Goal: Task Accomplishment & Management: Manage account settings

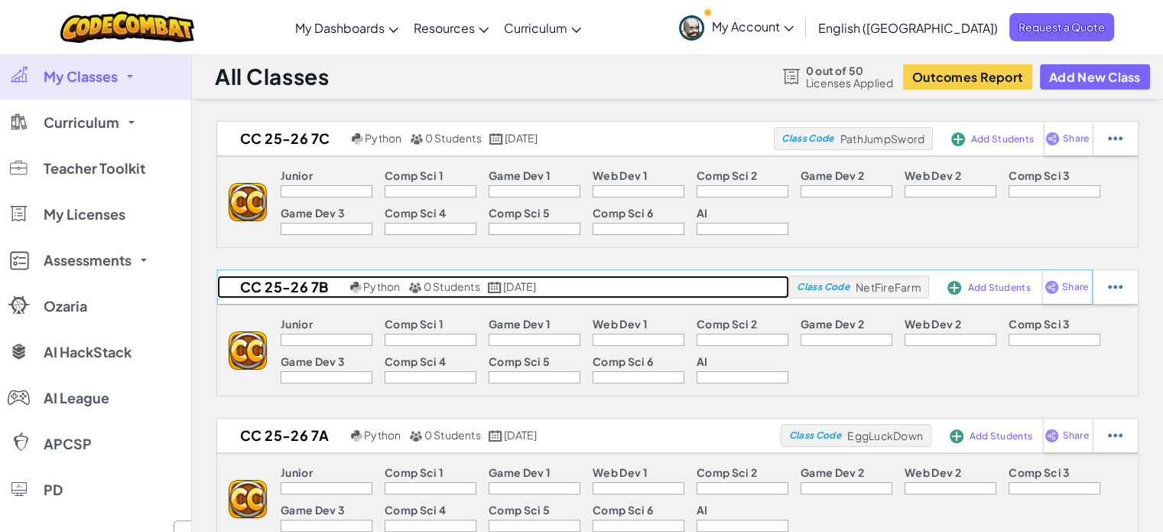
click at [734, 279] on link "CC 25-26 7b Python 0 Students [DATE]" at bounding box center [503, 286] width 572 height 23
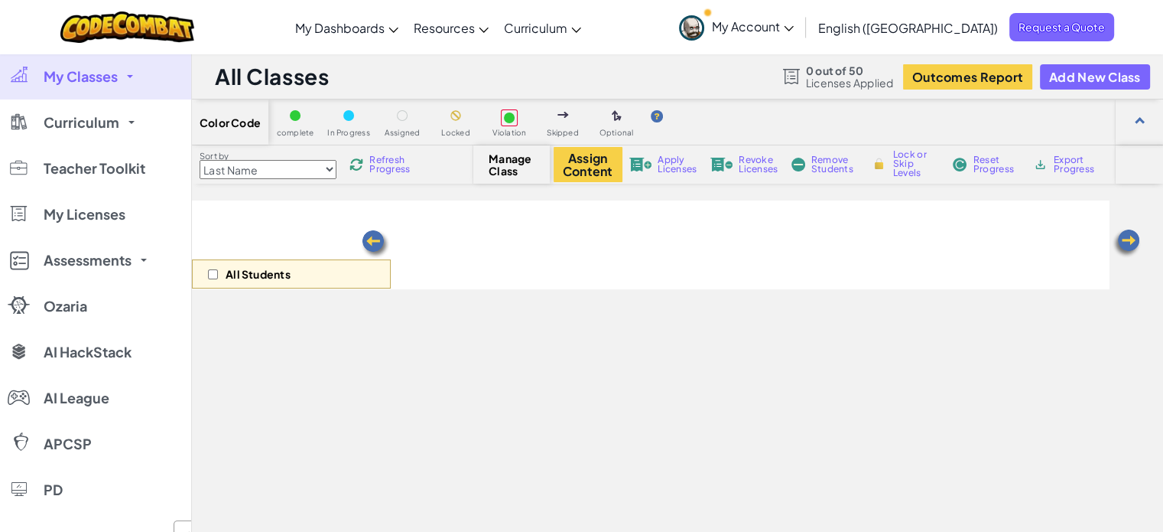
select select "560f1a9f22961295f9427742"
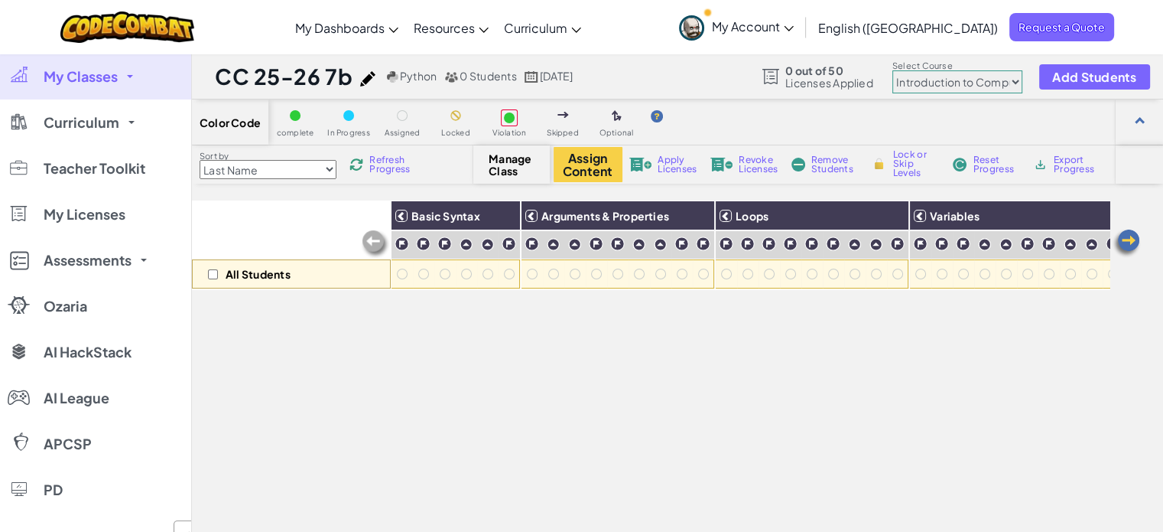
click at [125, 79] on link "My Classes" at bounding box center [95, 77] width 191 height 46
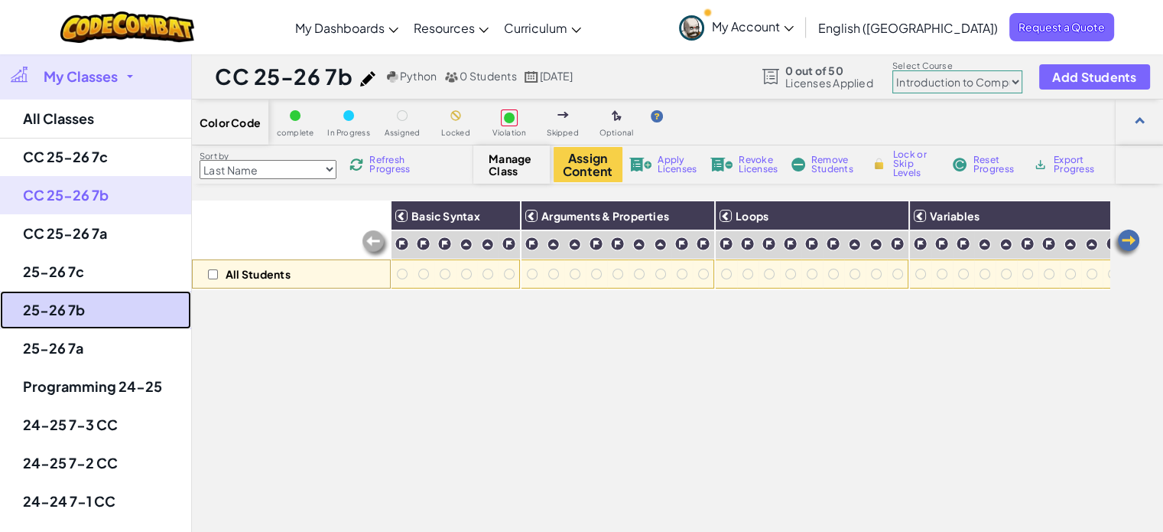
click at [89, 300] on link "25-26 7b" at bounding box center [95, 310] width 191 height 38
select select "560f1a9f22961295f9427742"
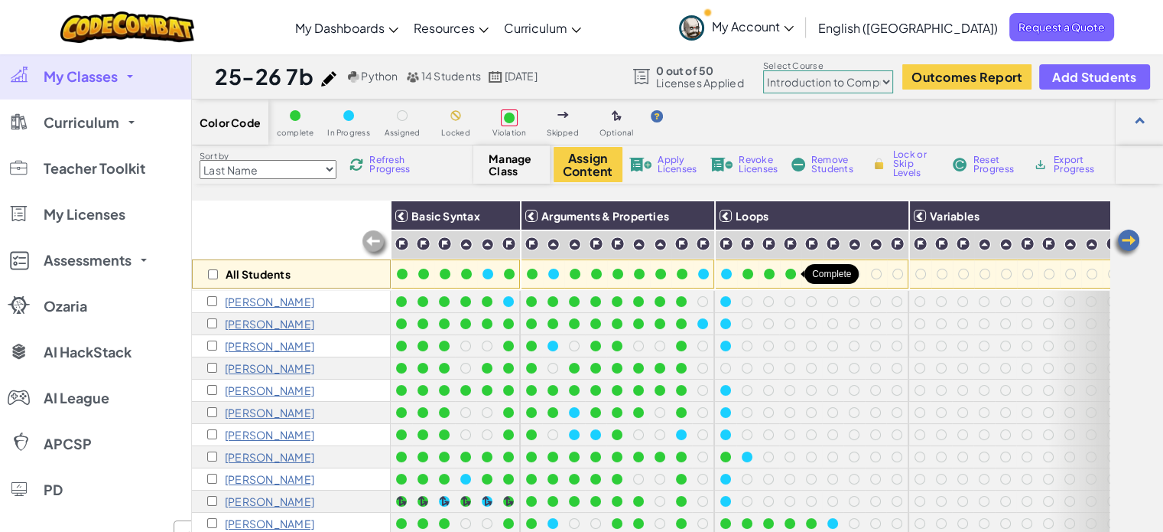
scroll to position [76, 0]
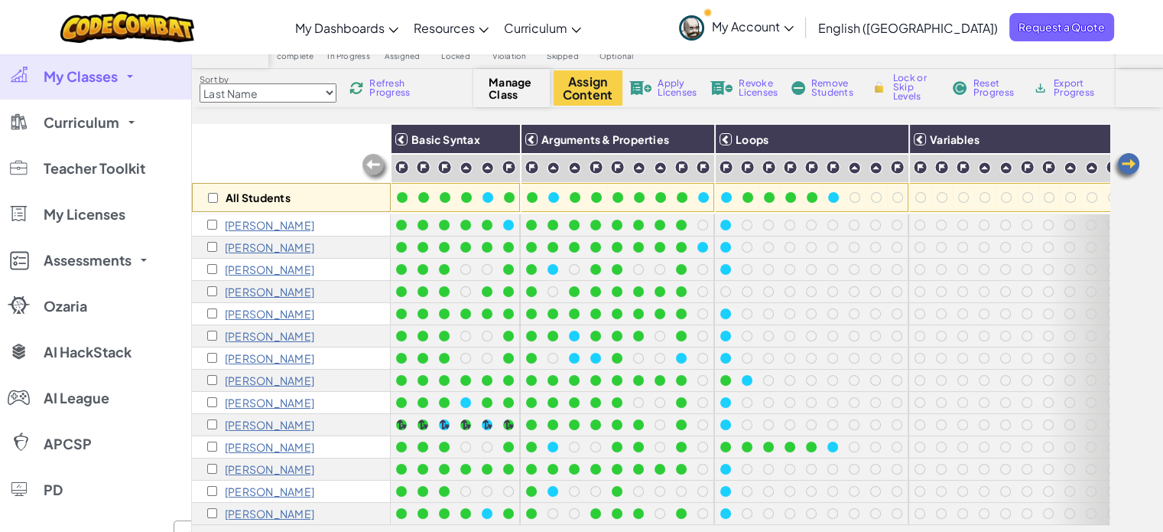
click at [1133, 165] on img at bounding box center [1126, 166] width 31 height 31
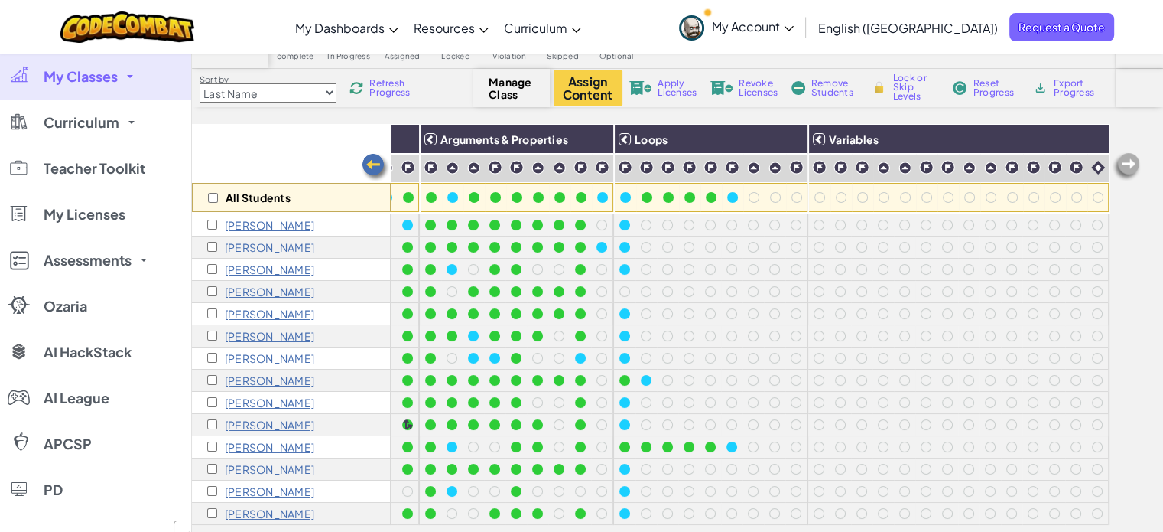
click at [1133, 165] on img at bounding box center [1126, 166] width 31 height 31
click at [1079, 138] on img at bounding box center [1092, 139] width 27 height 23
checkbox input "true"
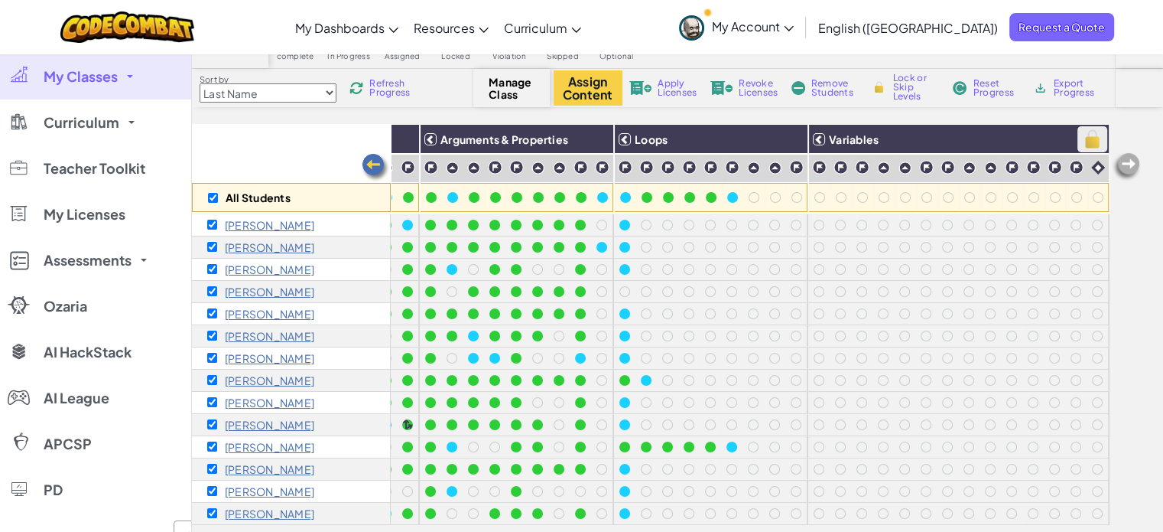
checkbox input "true"
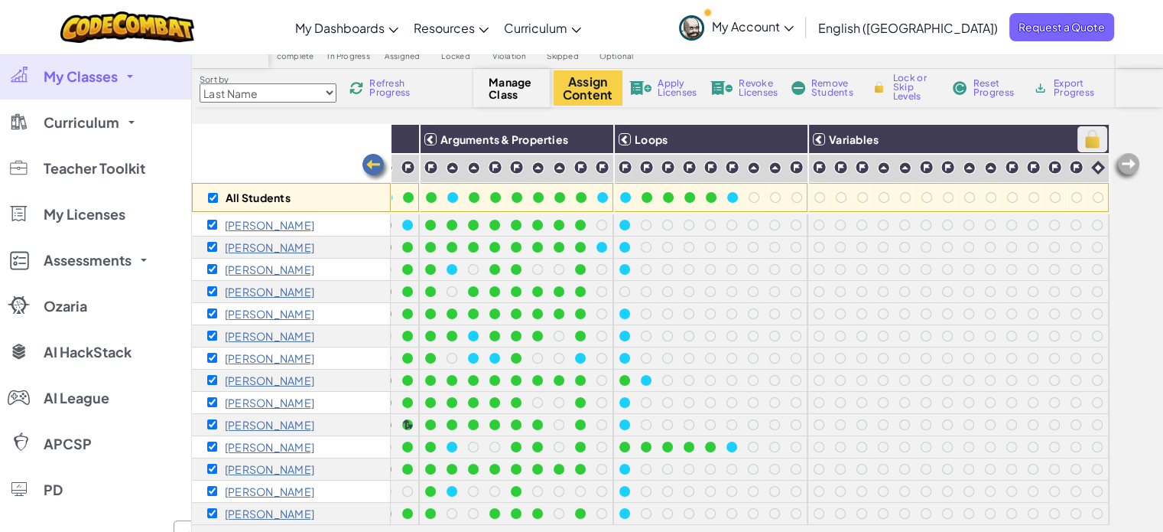
checkbox input "true"
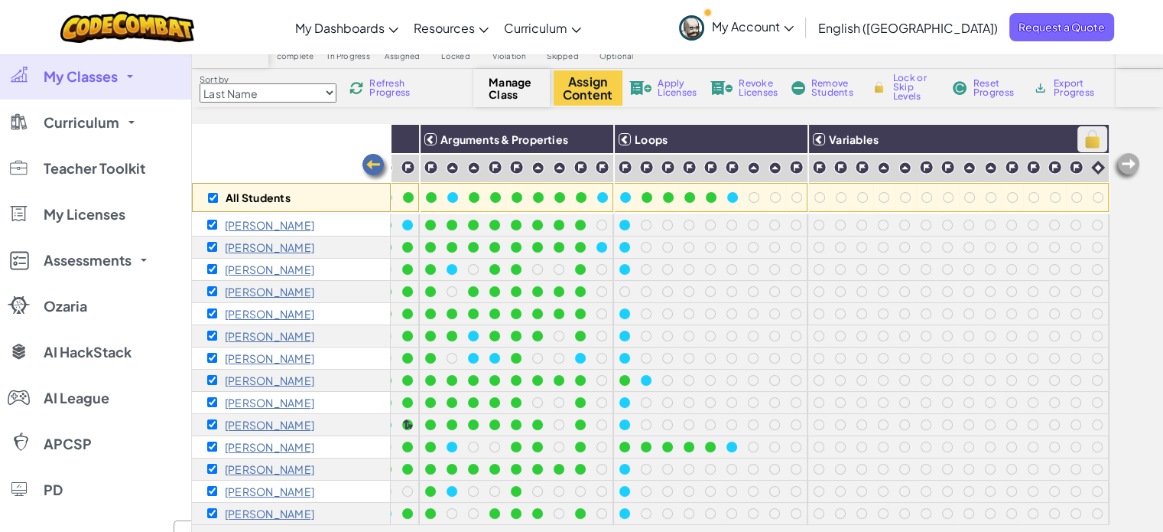
checkbox input "true"
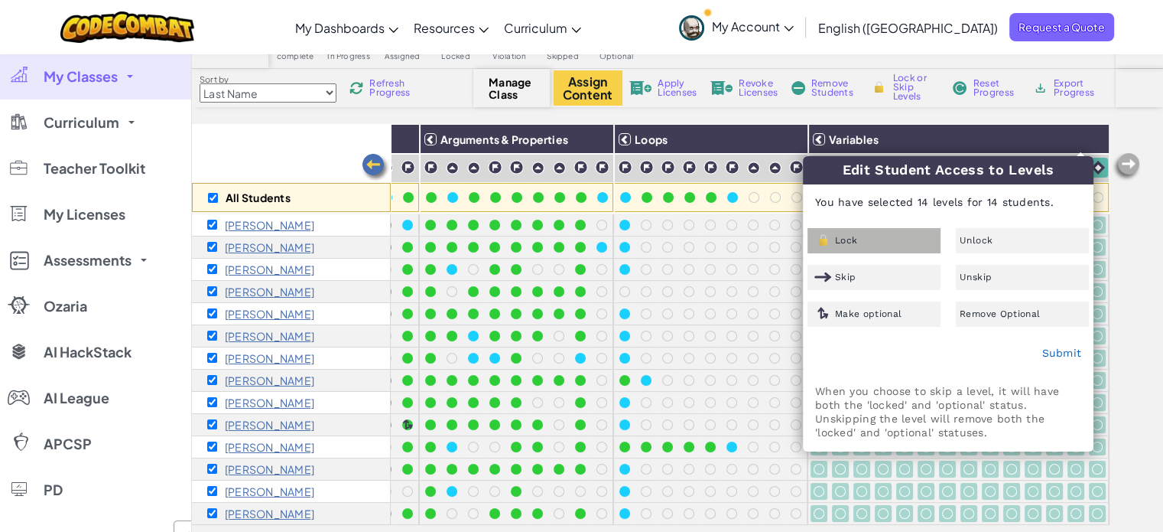
click at [926, 241] on div "Lock" at bounding box center [874, 240] width 133 height 25
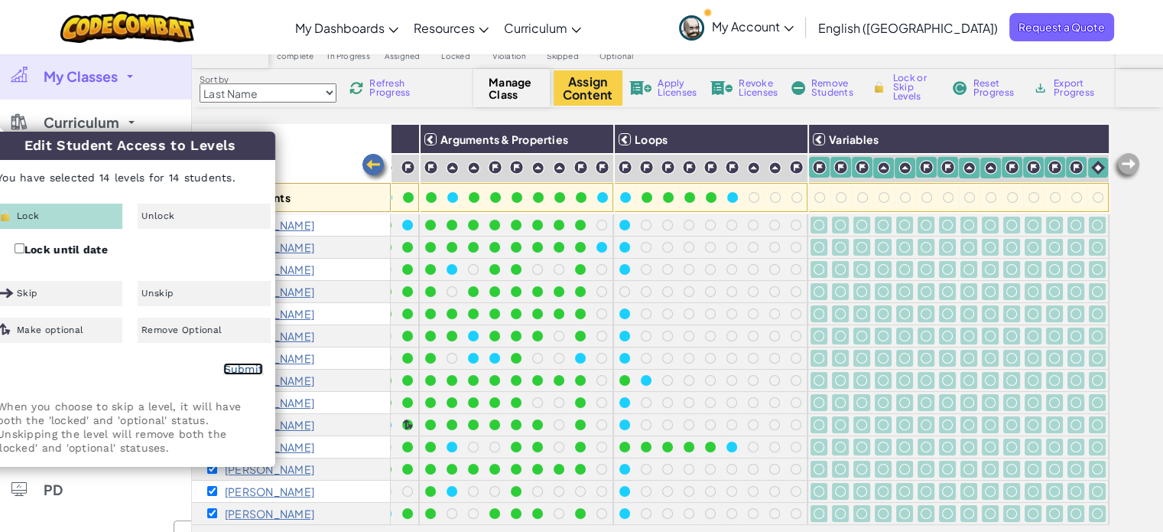
click at [240, 371] on link "Submit" at bounding box center [243, 369] width 40 height 12
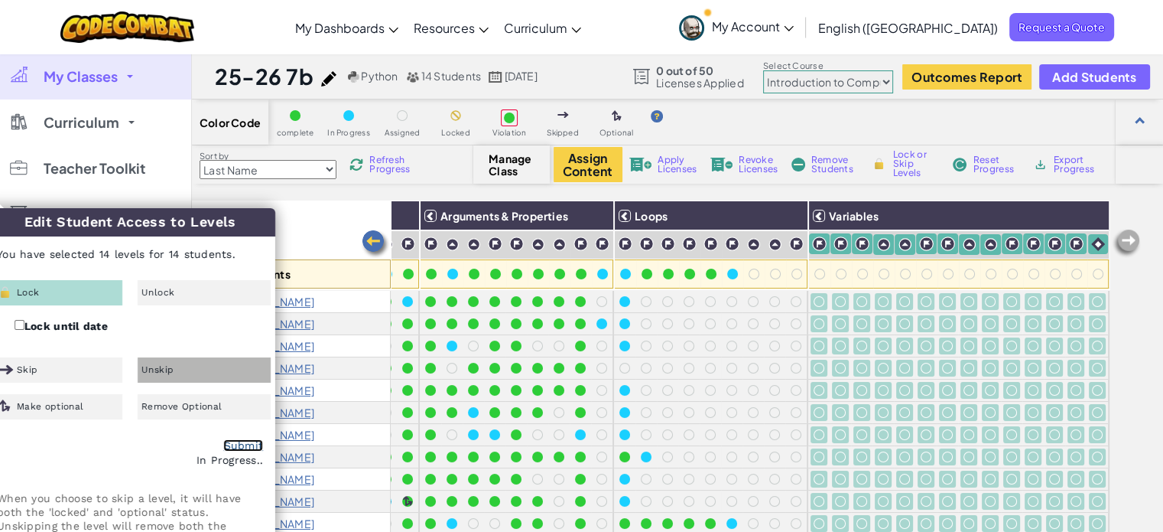
checkbox input "false"
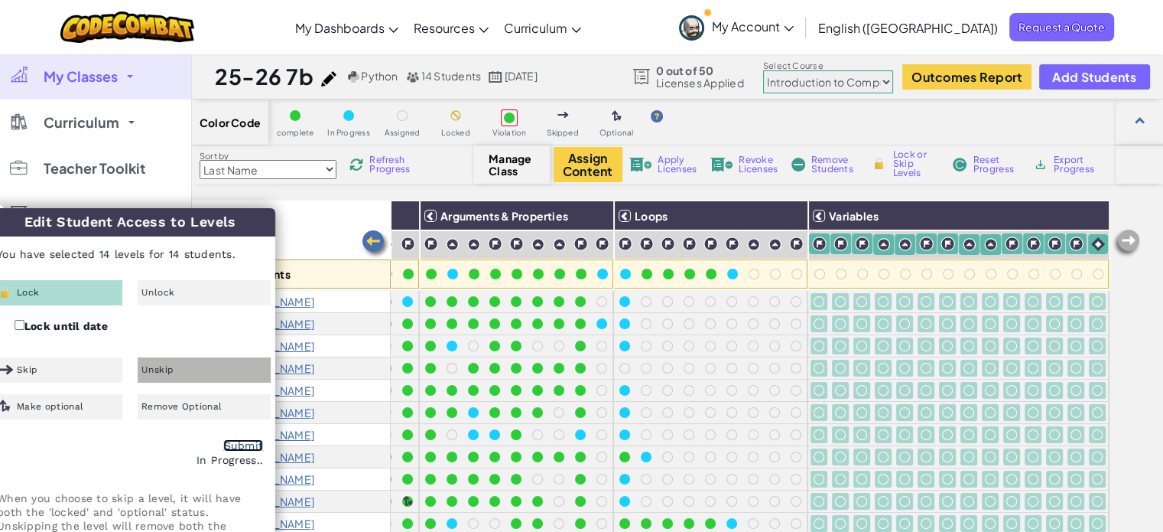
checkbox input "false"
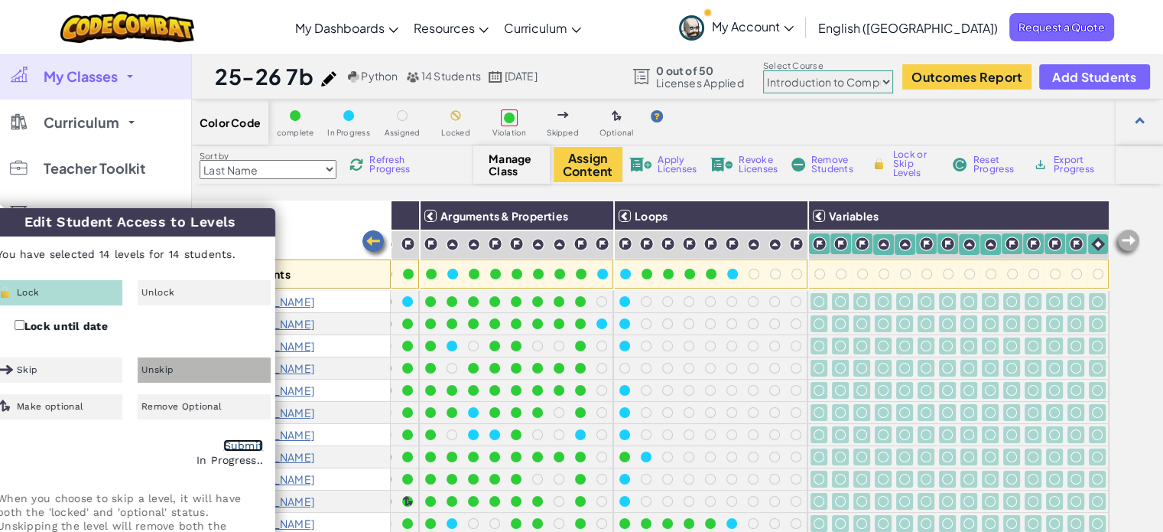
checkbox input "false"
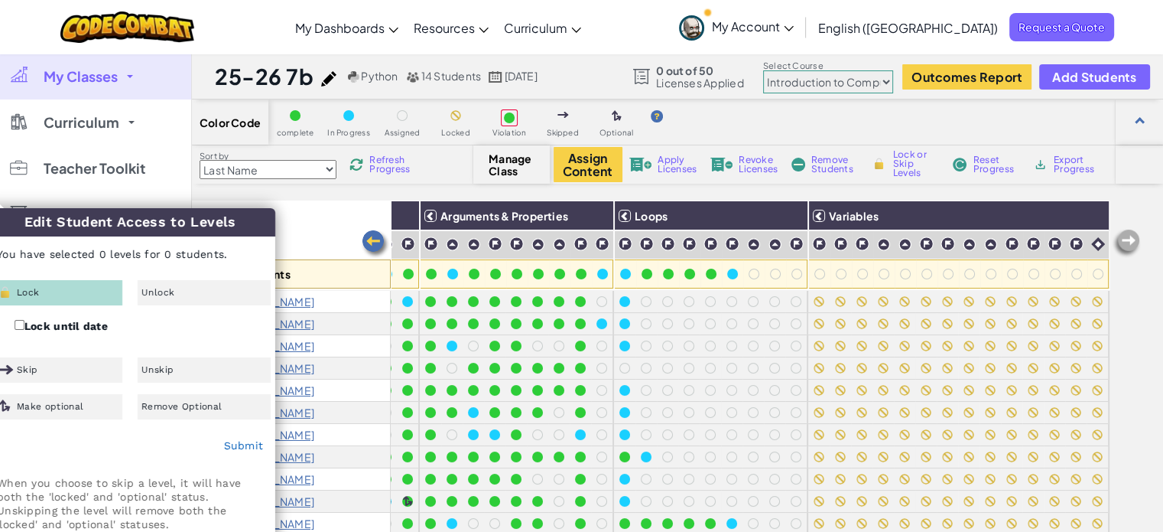
click at [649, 197] on div "Color Code complete In Progress Assigned Locked Violation Skipped Optional Sort…" at bounding box center [677, 385] width 971 height 573
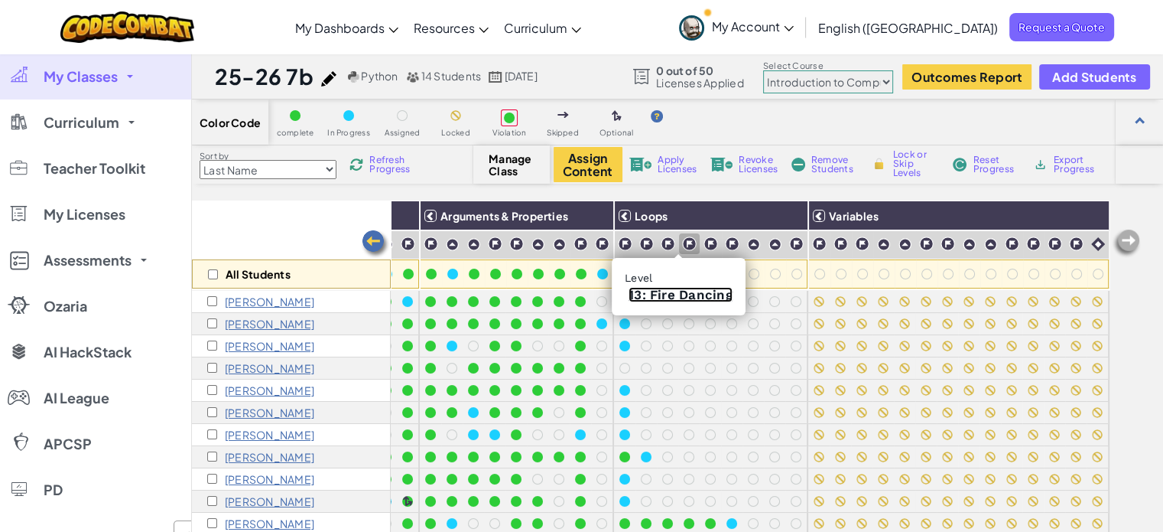
drag, startPoint x: 675, startPoint y: 244, endPoint x: 666, endPoint y: 295, distance: 52.1
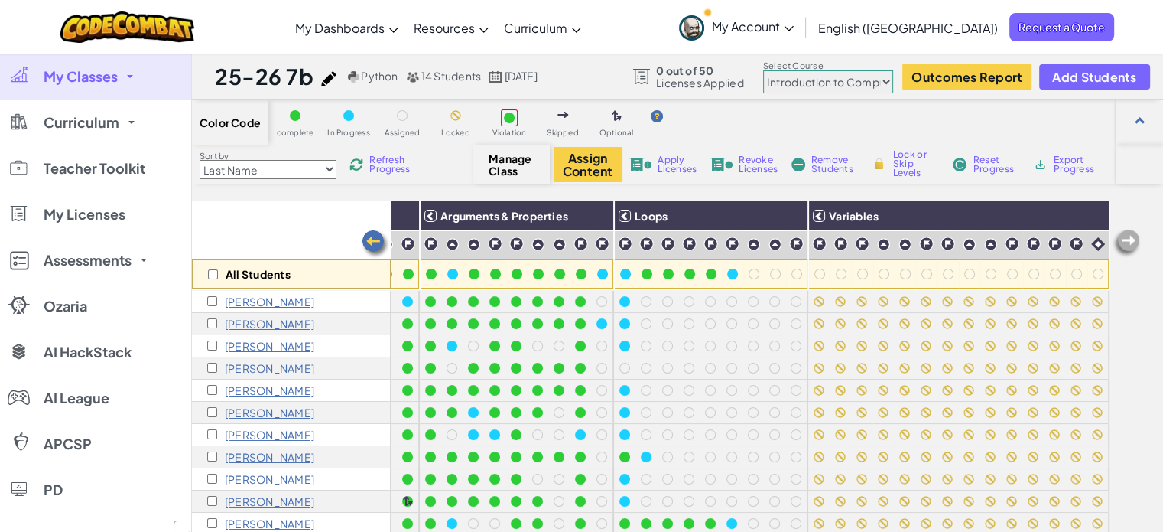
click at [116, 86] on link "My Classes" at bounding box center [95, 77] width 191 height 46
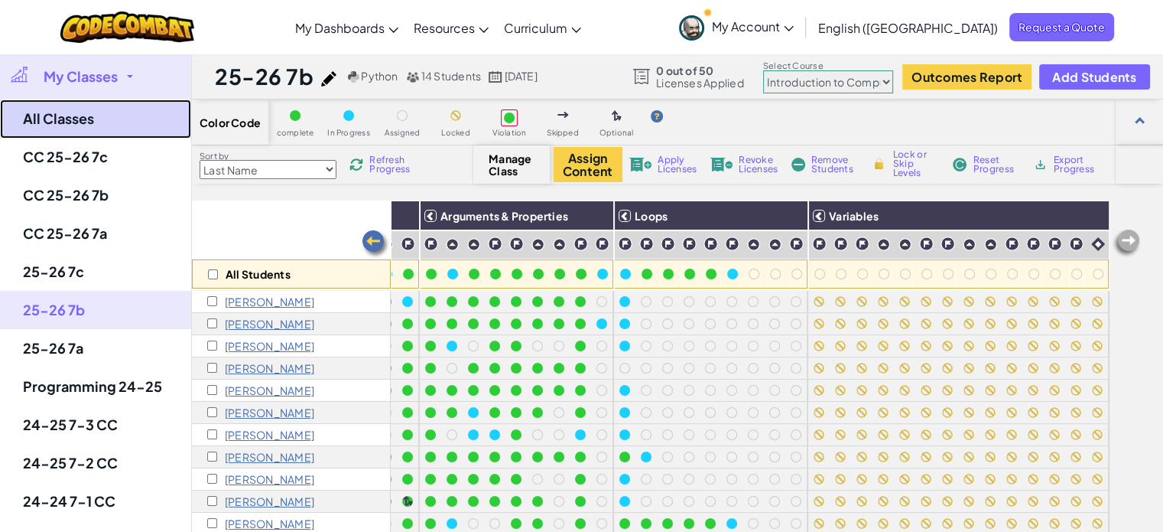
click at [101, 117] on link "All Classes" at bounding box center [95, 118] width 191 height 39
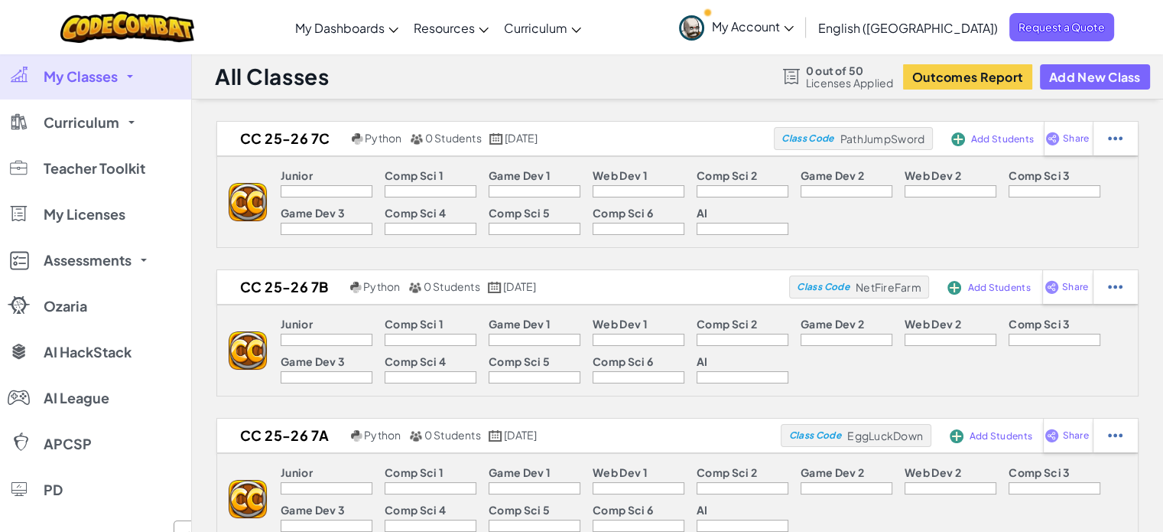
click at [1111, 139] on img at bounding box center [1115, 139] width 15 height 14
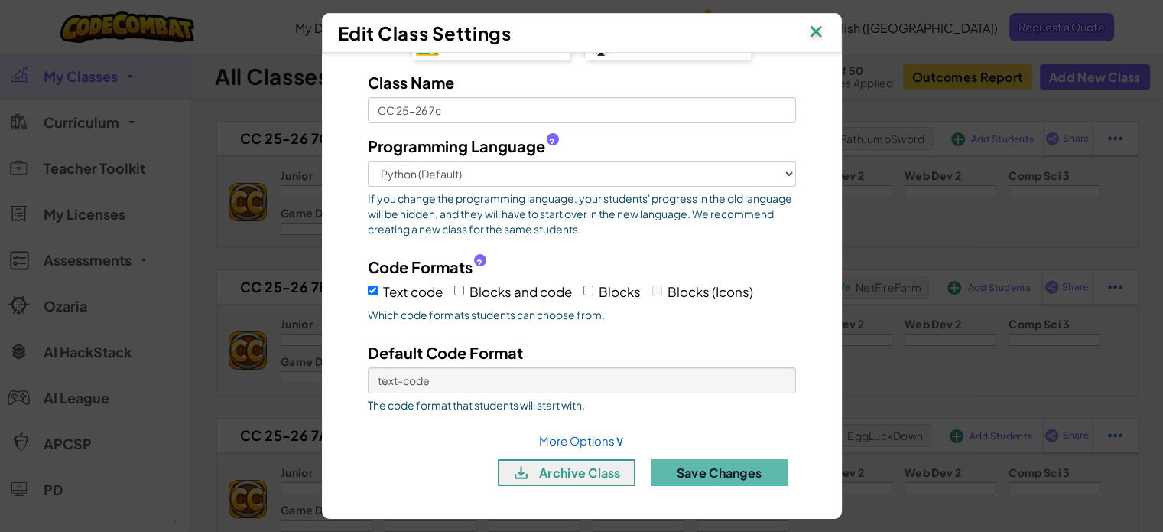
scroll to position [229, 0]
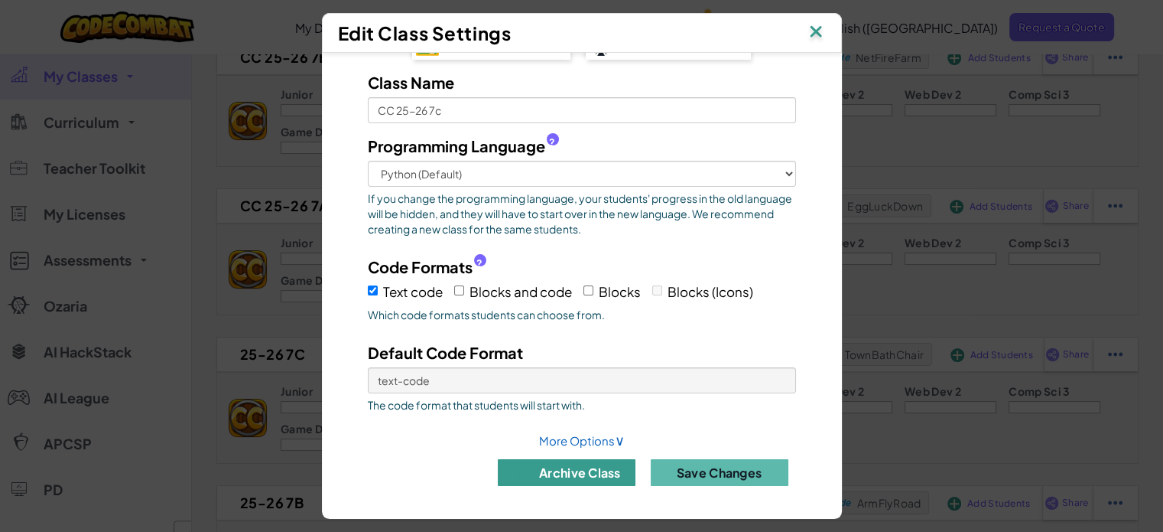
click at [587, 459] on button "archive class" at bounding box center [567, 472] width 138 height 27
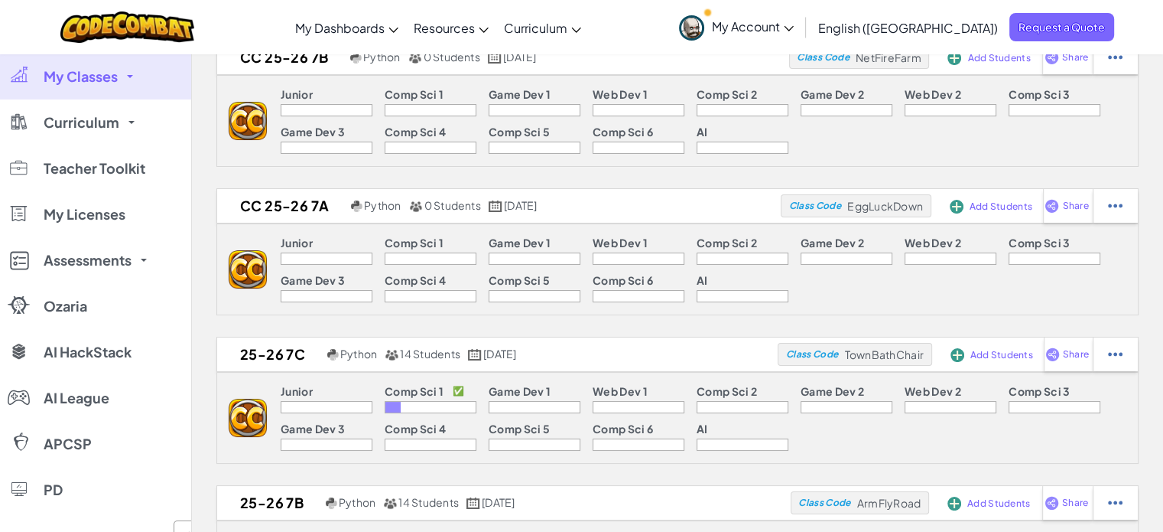
scroll to position [0, 0]
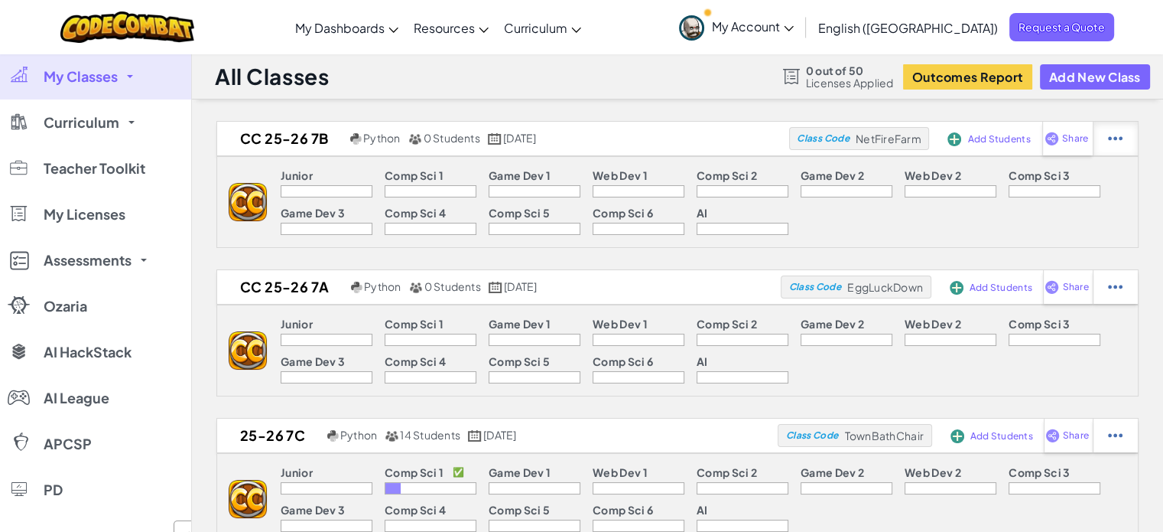
click at [1120, 140] on img at bounding box center [1115, 139] width 15 height 14
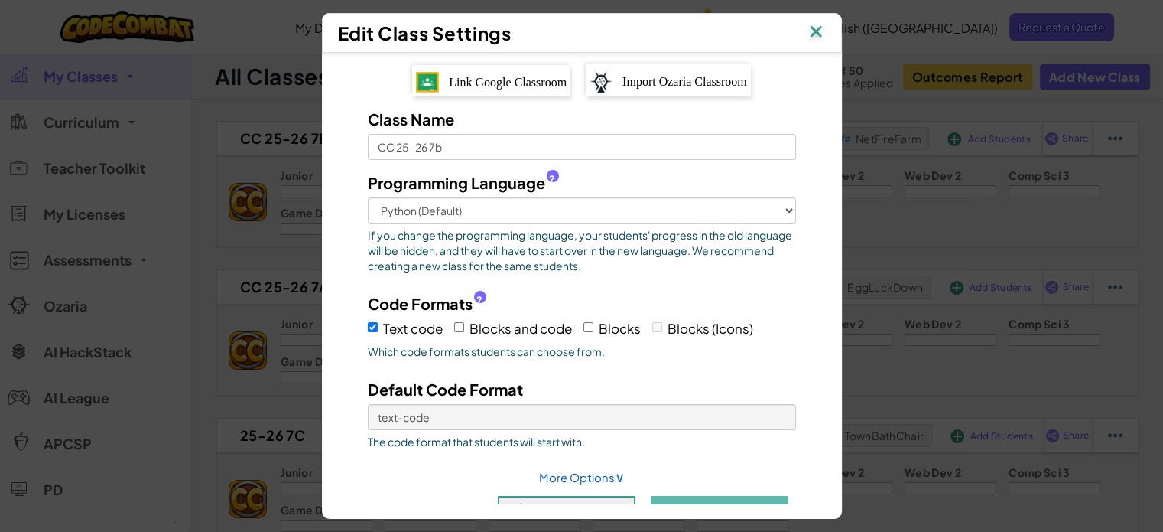
scroll to position [37, 0]
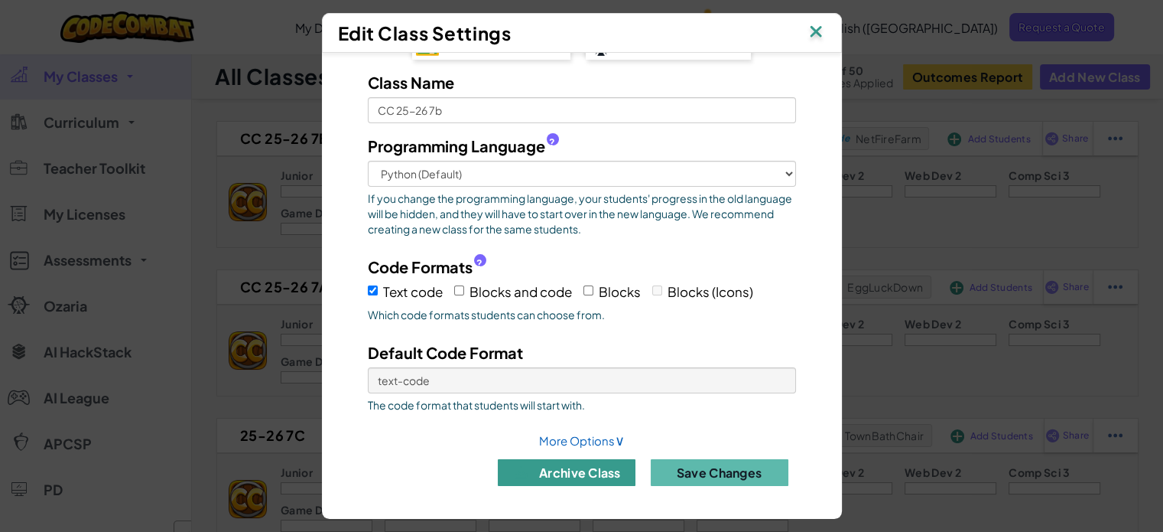
click at [594, 471] on button "archive class" at bounding box center [567, 472] width 138 height 27
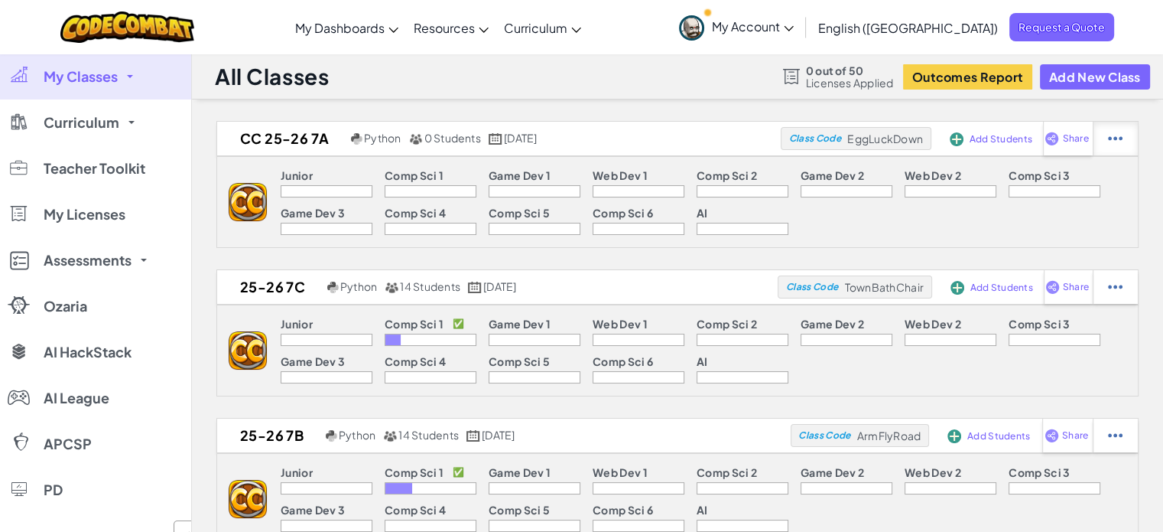
click at [1111, 136] on img at bounding box center [1115, 139] width 15 height 14
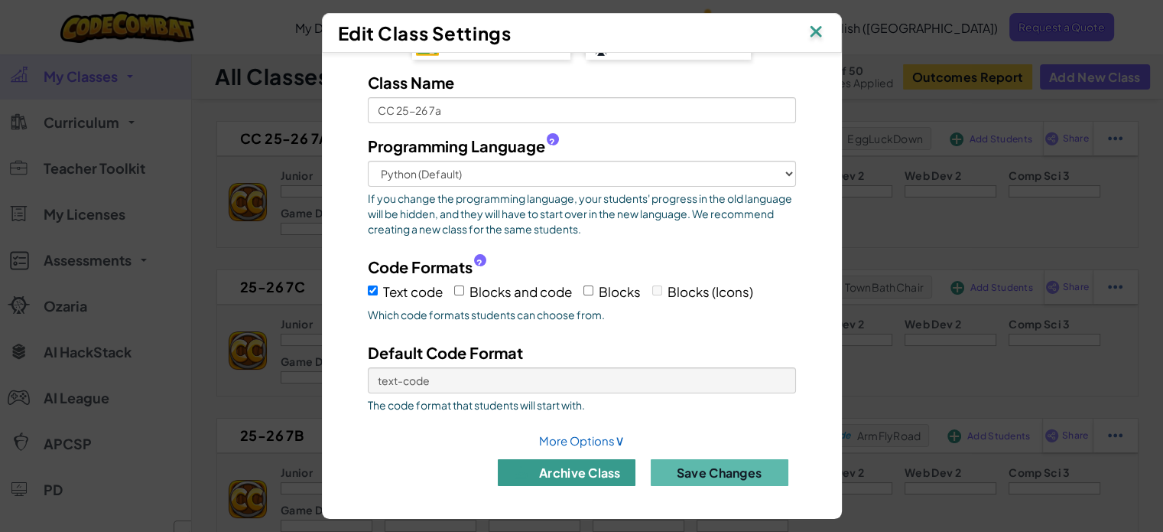
click at [592, 465] on button "archive class" at bounding box center [567, 472] width 138 height 27
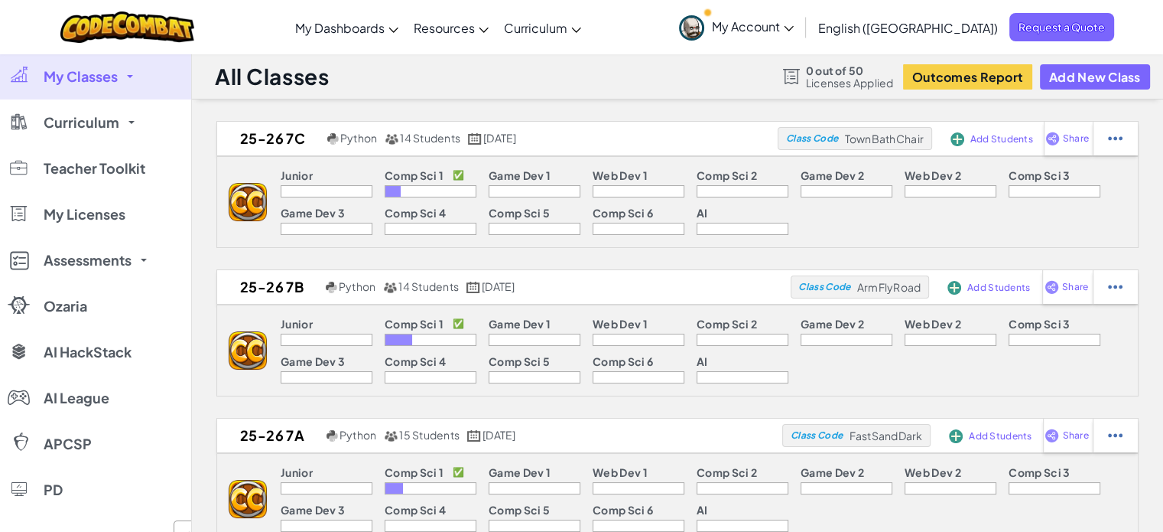
scroll to position [76, 0]
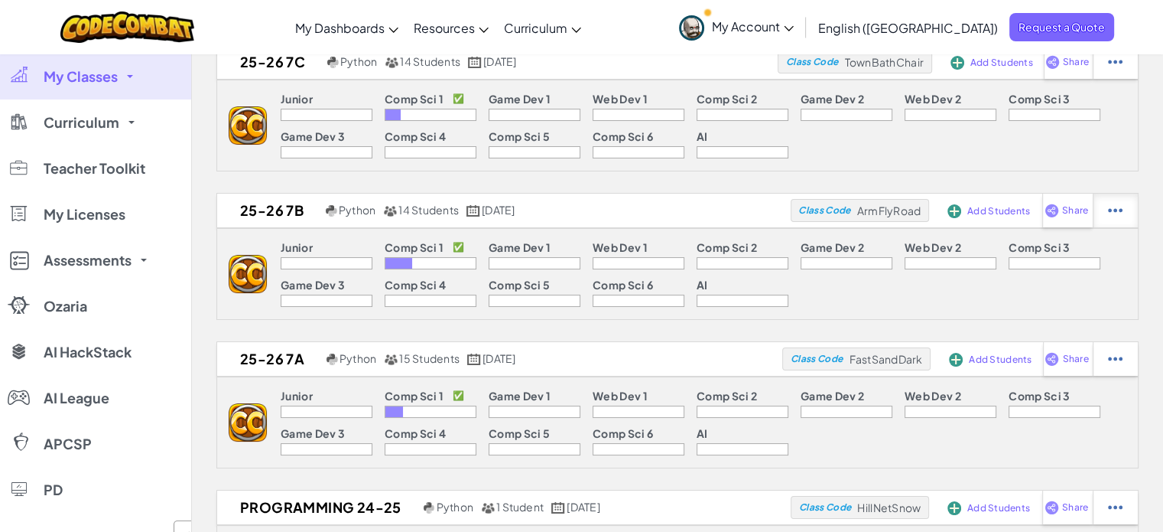
click at [1113, 69] on img at bounding box center [1115, 62] width 15 height 14
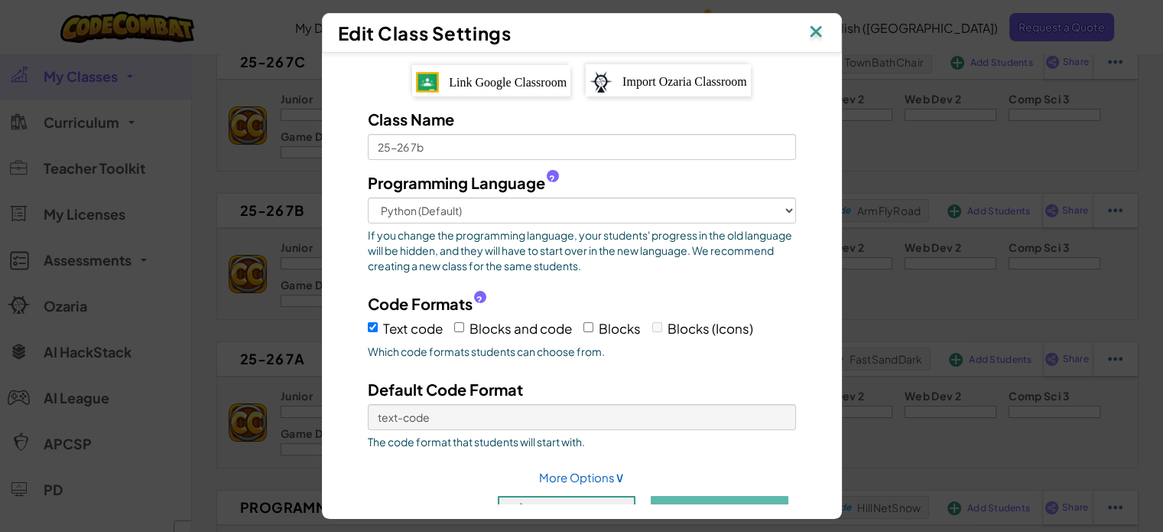
click at [817, 30] on img at bounding box center [816, 32] width 20 height 23
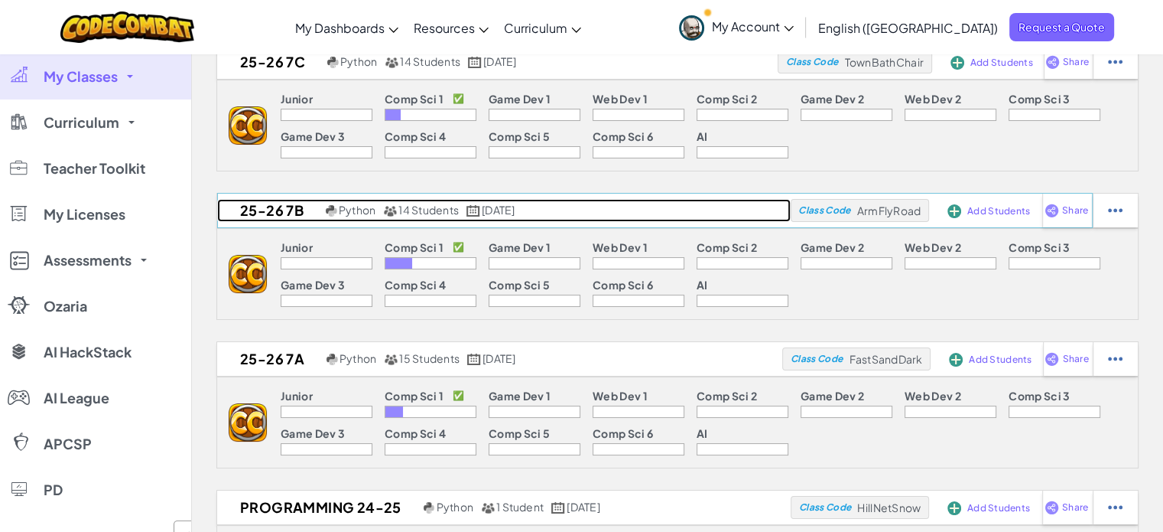
click at [710, 199] on link "25-26 7b Python 14 Students [DATE]" at bounding box center [504, 210] width 574 height 23
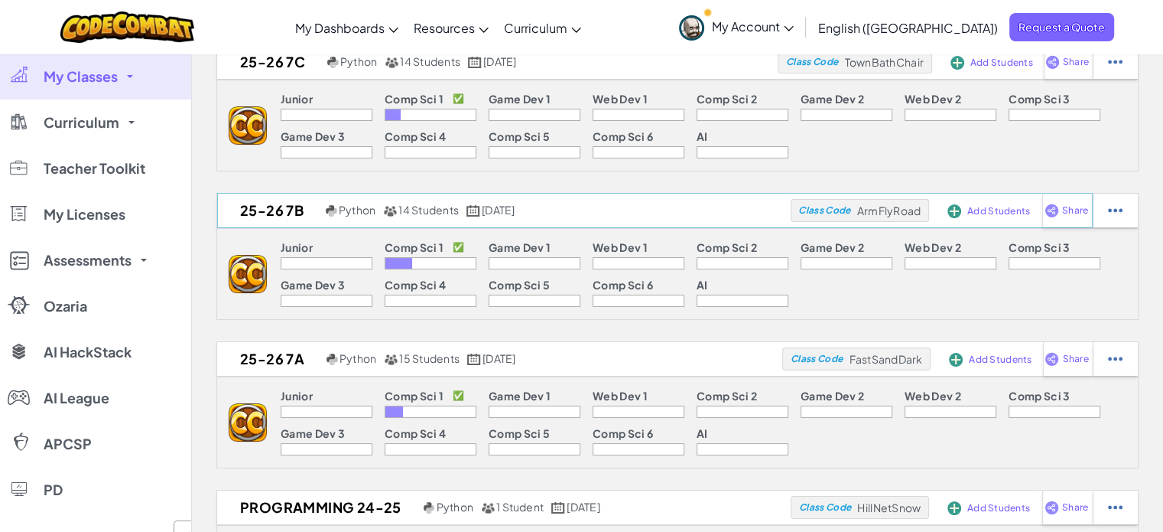
select select "560f1a9f22961295f9427742"
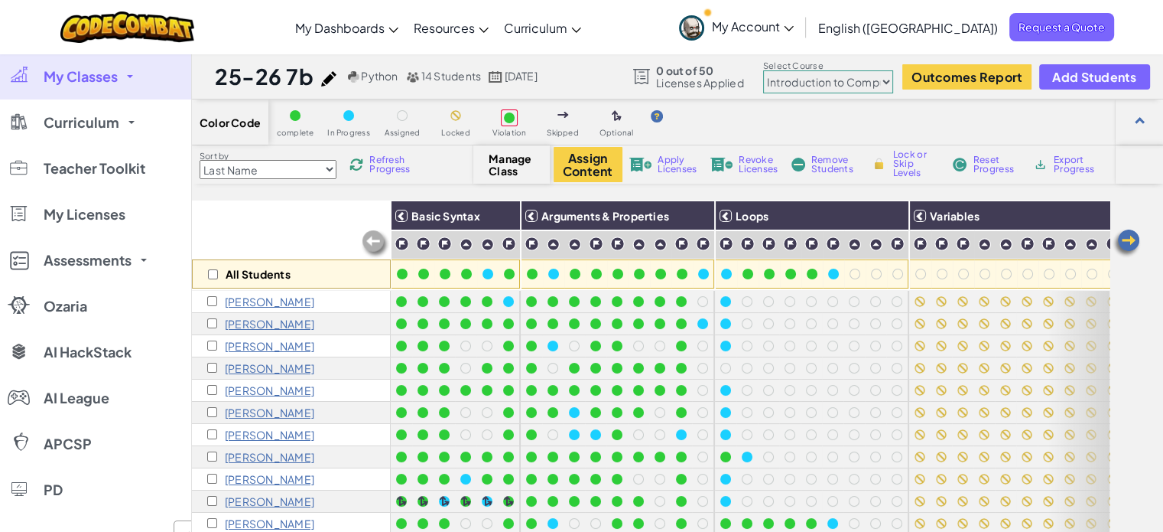
click at [138, 79] on link "My Classes" at bounding box center [95, 77] width 191 height 46
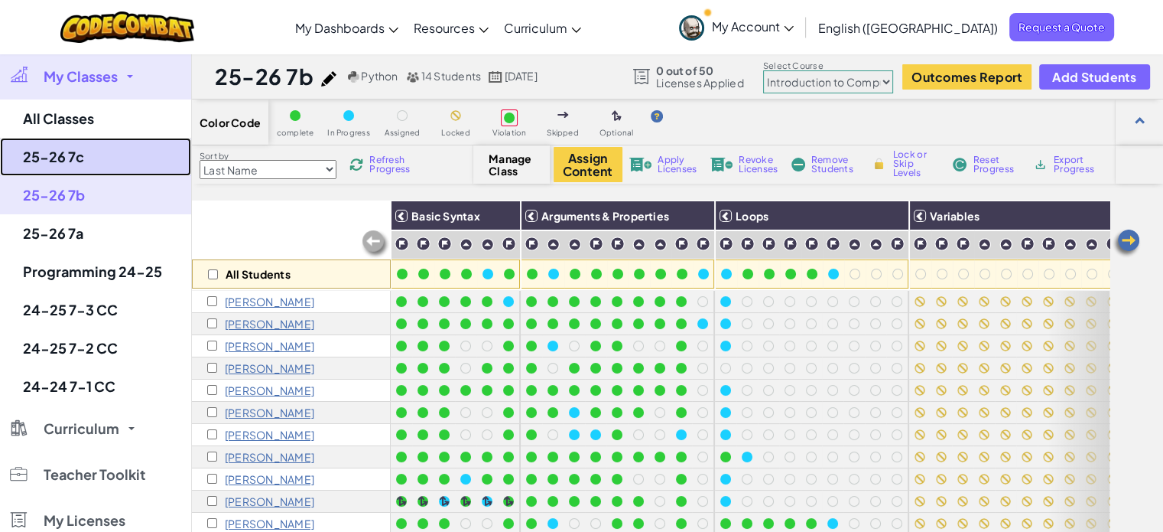
click at [96, 149] on link "25-26 7c" at bounding box center [95, 157] width 191 height 38
select select "560f1a9f22961295f9427742"
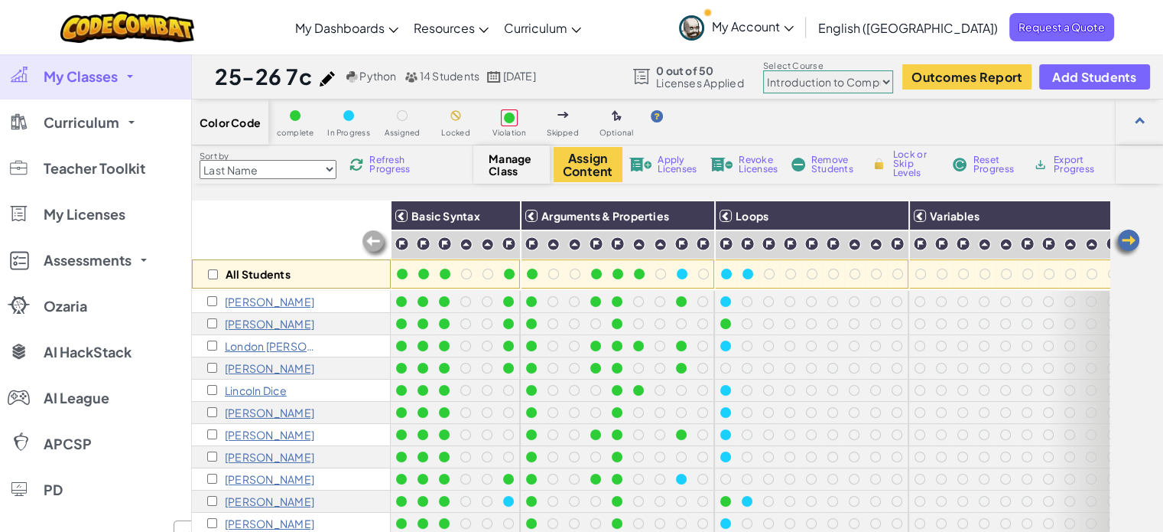
click at [1096, 213] on h3 "Variables" at bounding box center [1068, 216] width 284 height 12
click at [1081, 214] on h3 "Variables" at bounding box center [1068, 216] width 284 height 12
click at [965, 216] on span "Variables" at bounding box center [955, 216] width 50 height 14
click at [1135, 240] on img at bounding box center [1126, 243] width 31 height 31
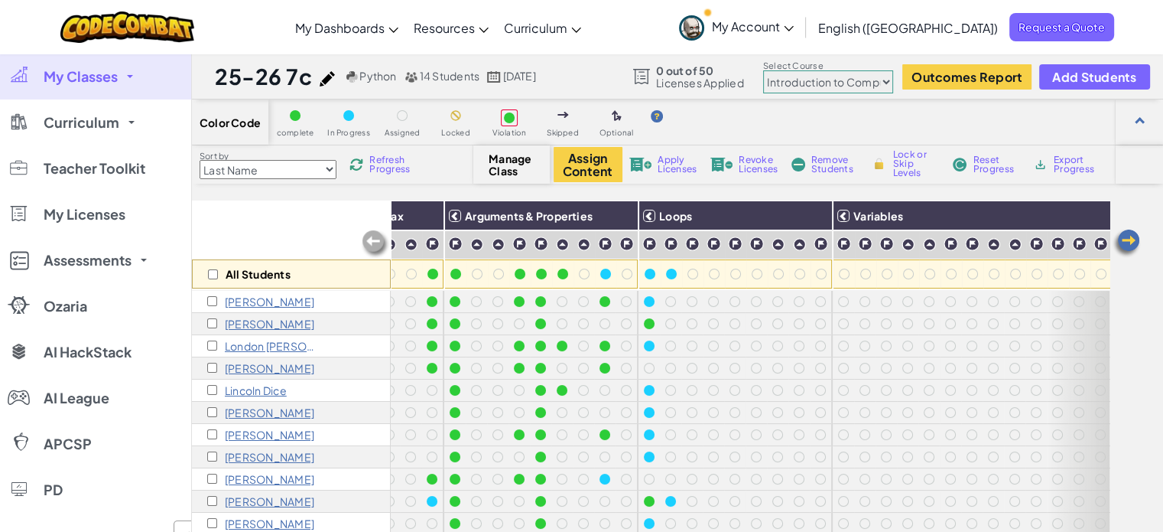
scroll to position [0, 111]
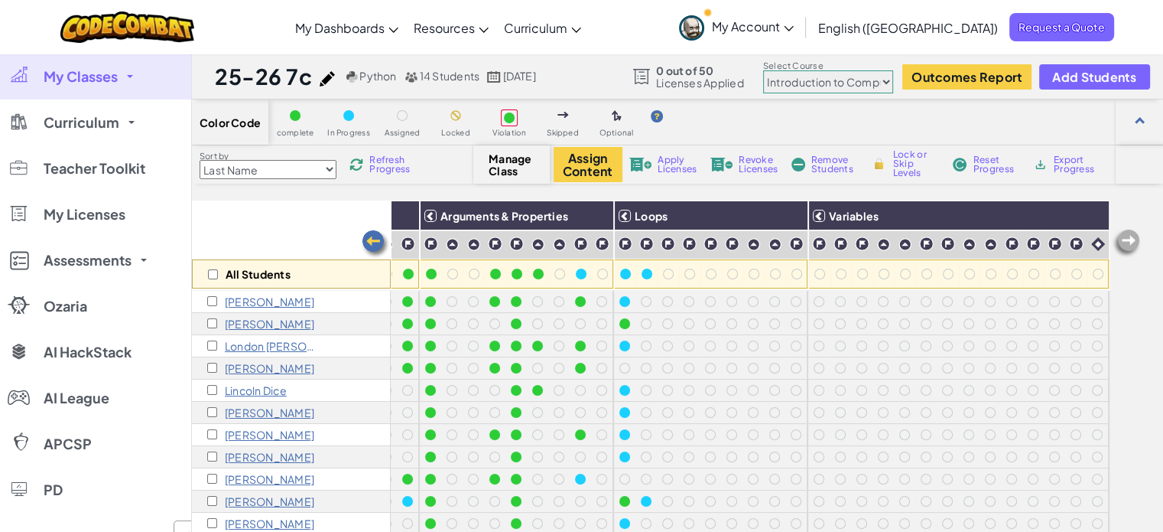
click at [1135, 240] on img at bounding box center [1126, 243] width 31 height 31
click at [1082, 216] on img at bounding box center [1092, 215] width 27 height 23
checkbox input "true"
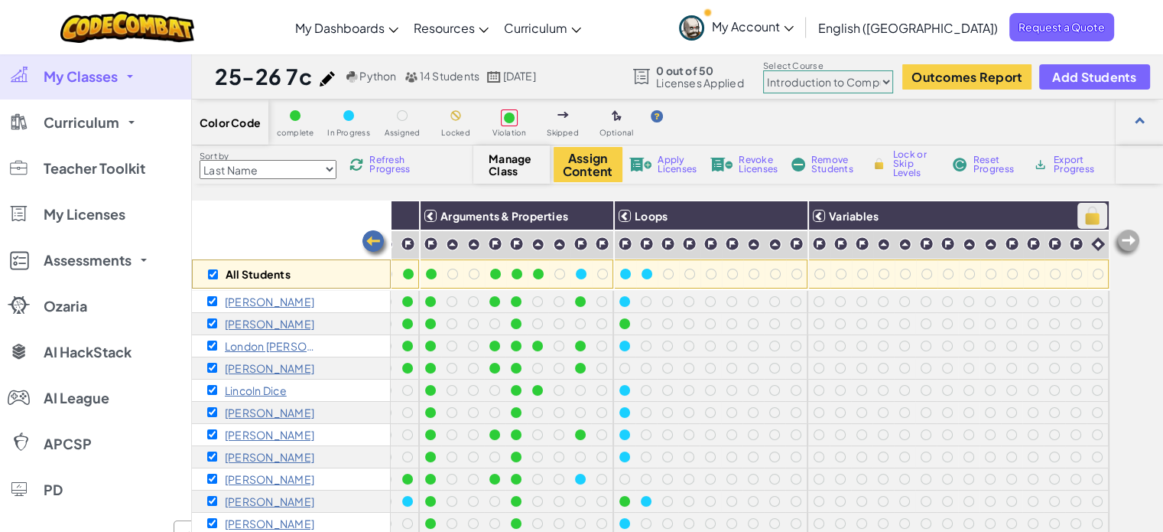
checkbox input "true"
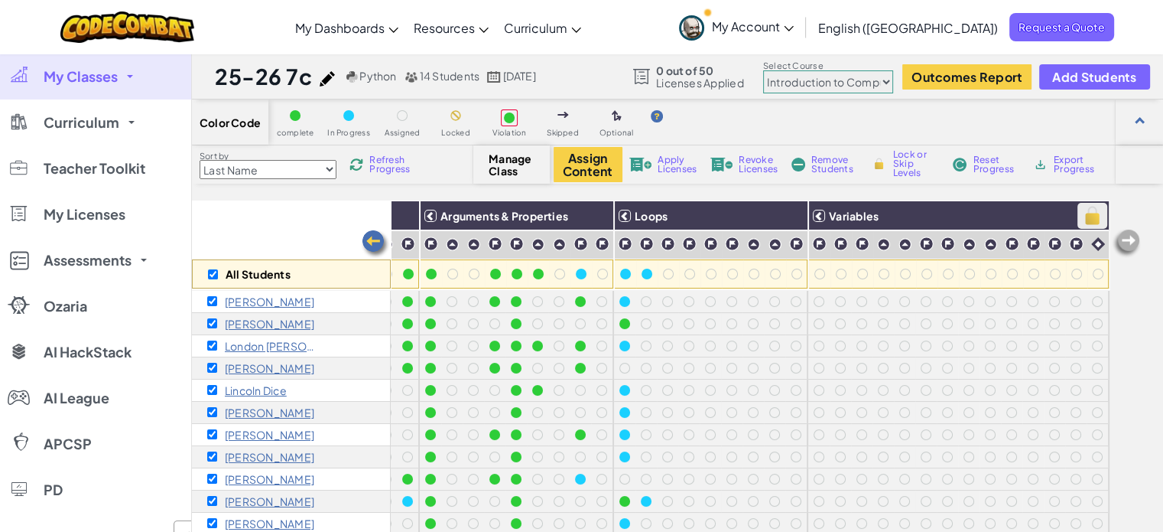
checkbox input "true"
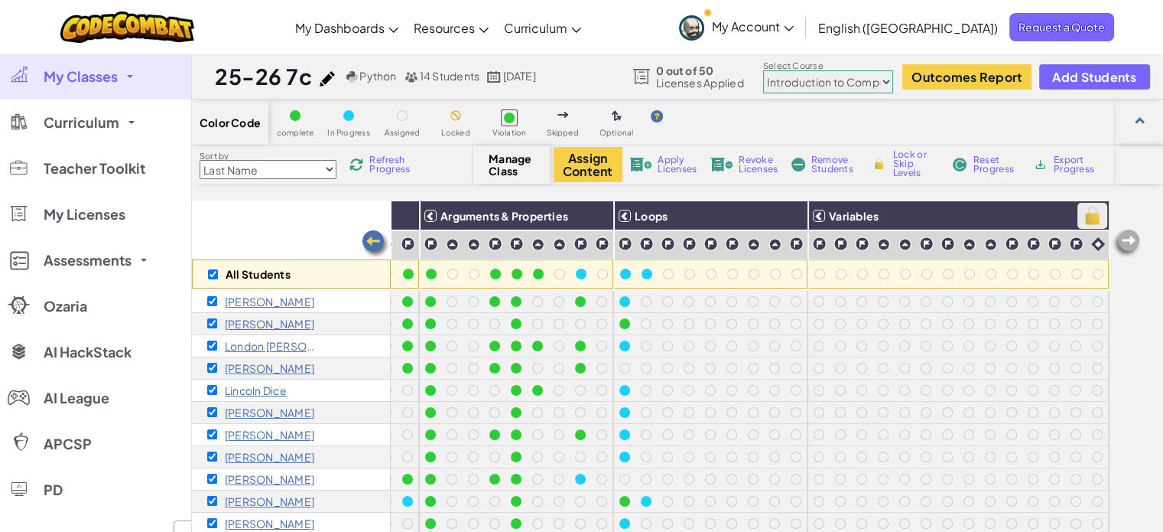
checkbox input "true"
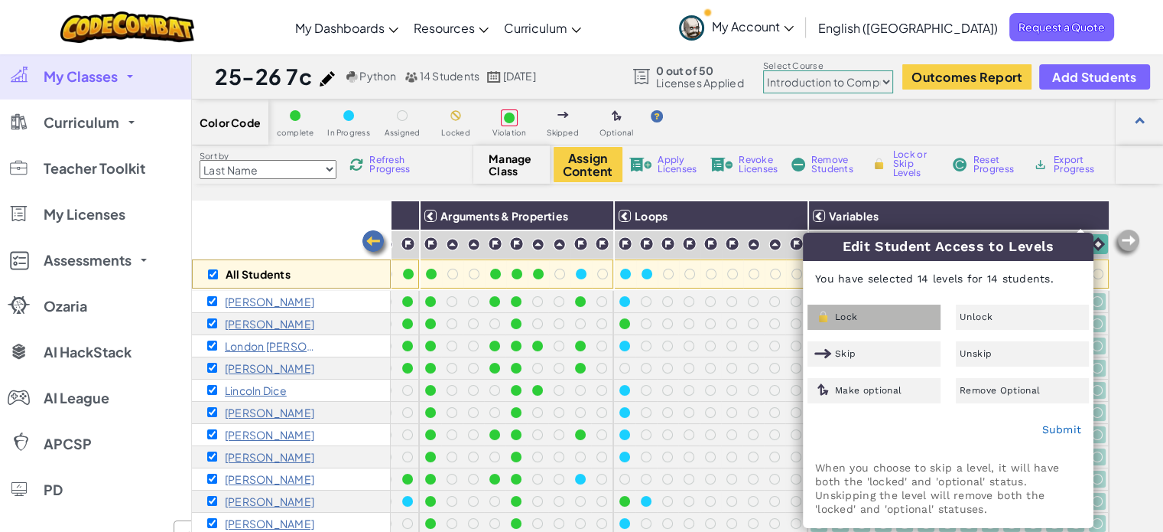
click at [893, 317] on div "Lock" at bounding box center [874, 316] width 133 height 25
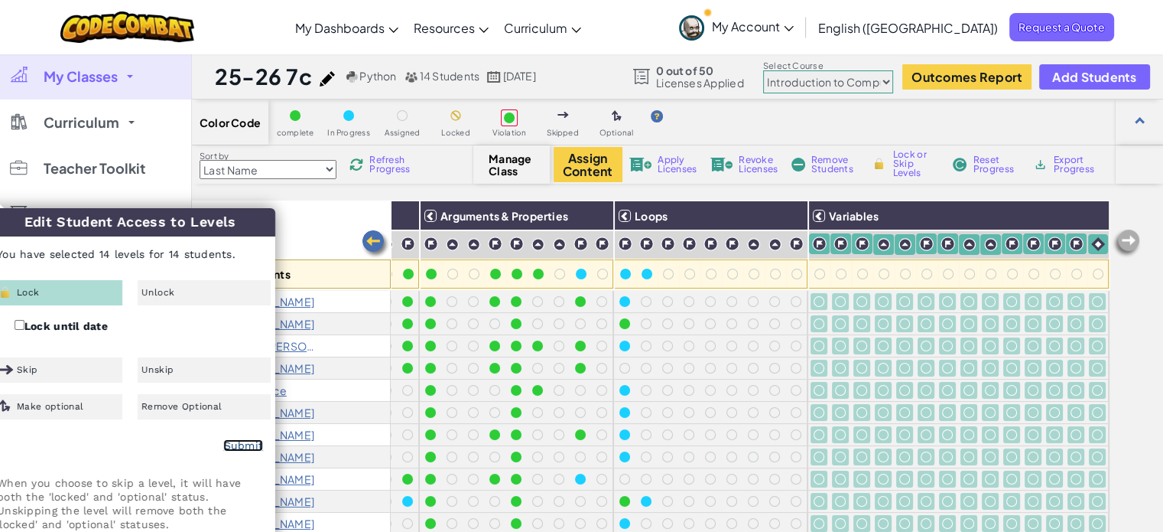
click at [230, 442] on link "Submit" at bounding box center [243, 445] width 40 height 12
checkbox input "false"
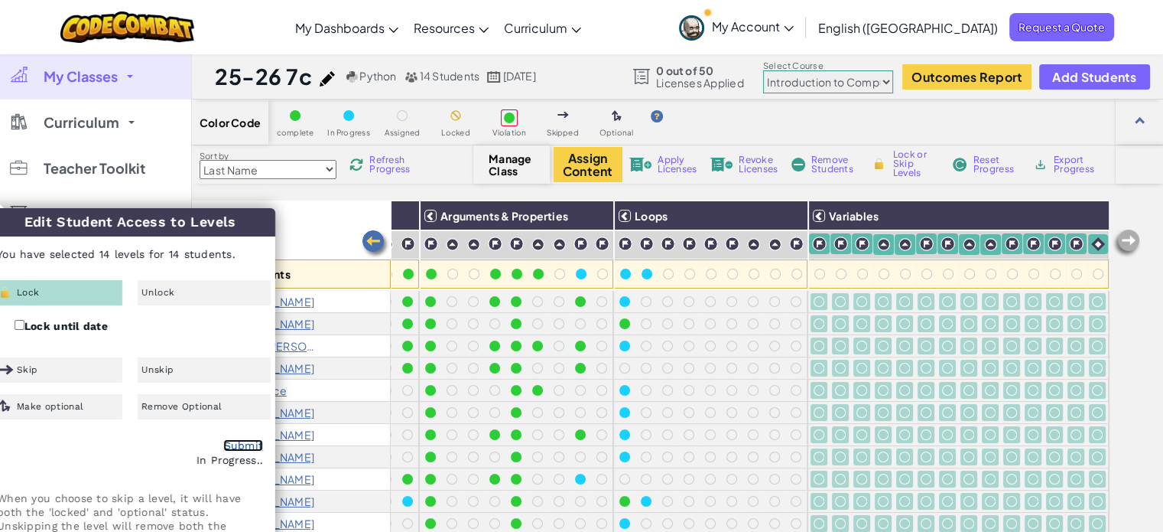
checkbox input "false"
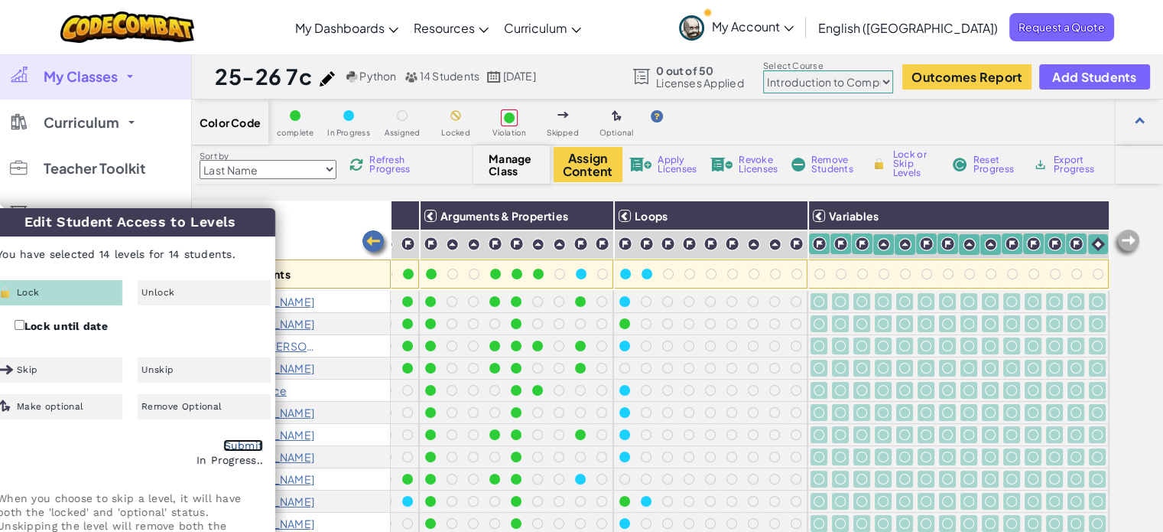
checkbox input "false"
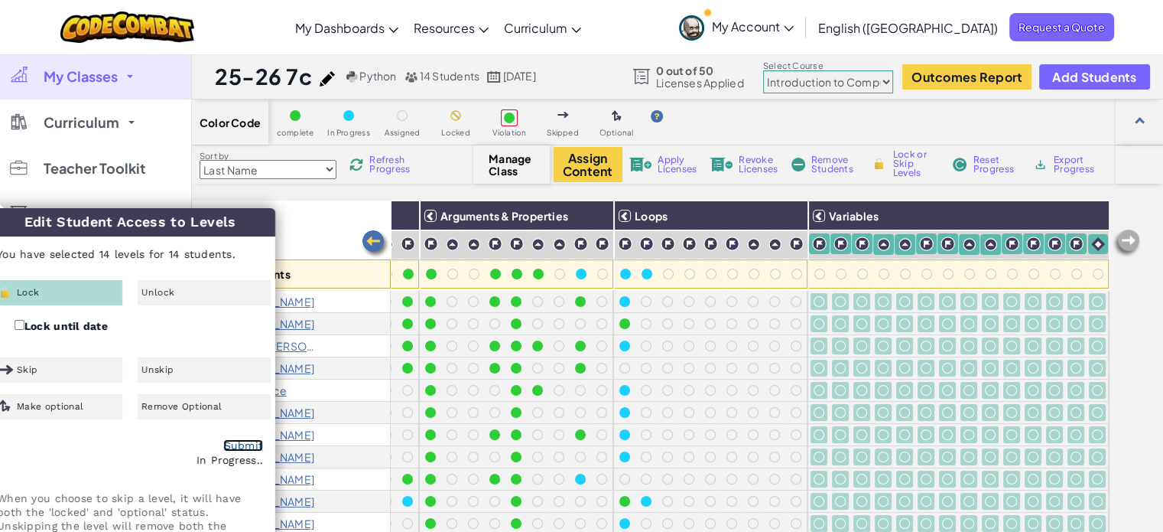
checkbox input "false"
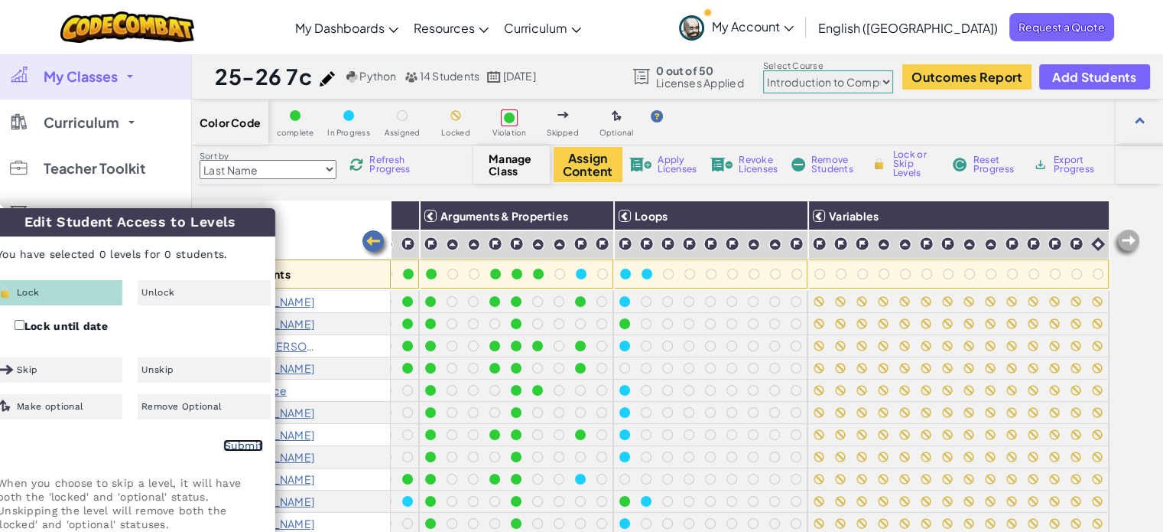
click at [246, 440] on link "Submit" at bounding box center [243, 445] width 40 height 12
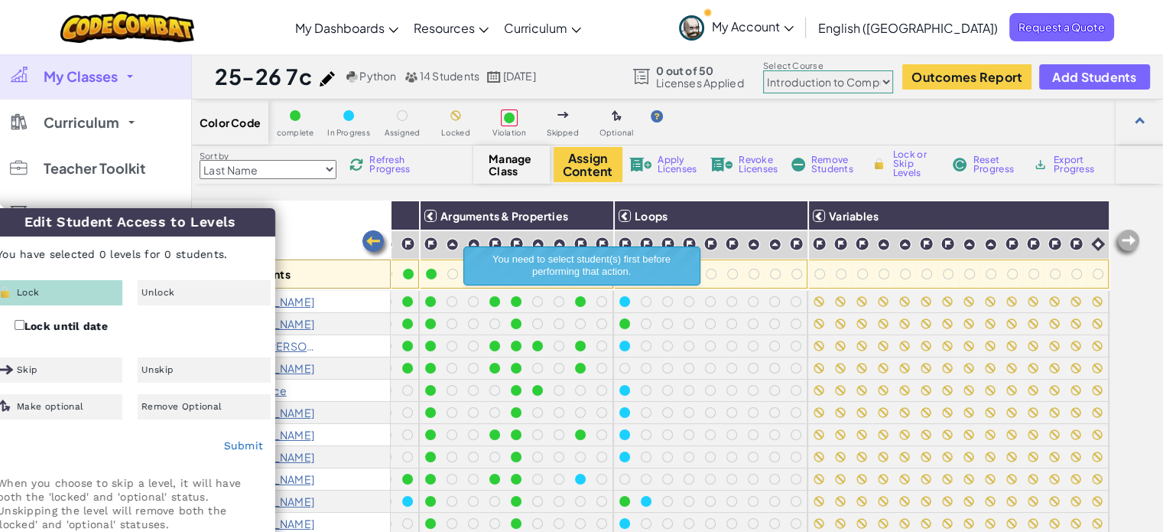
click at [301, 218] on div "All Students" at bounding box center [291, 244] width 199 height 89
